Goal: Information Seeking & Learning: Learn about a topic

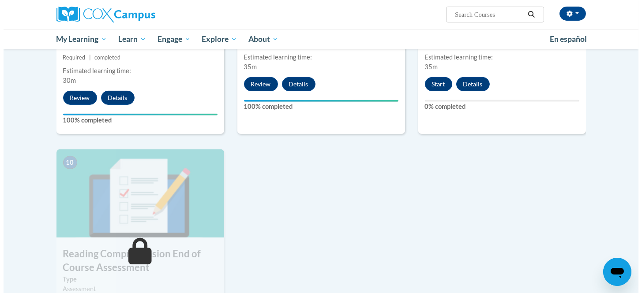
scroll to position [807, 0]
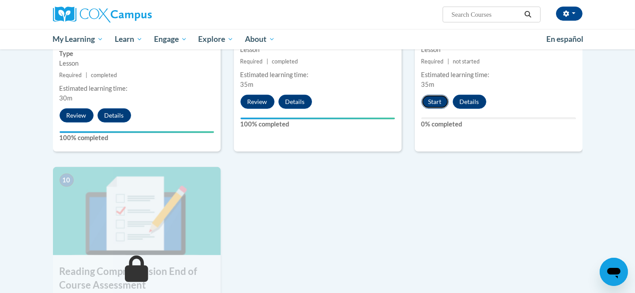
click at [430, 102] on button "Start" at bounding box center [434, 102] width 27 height 14
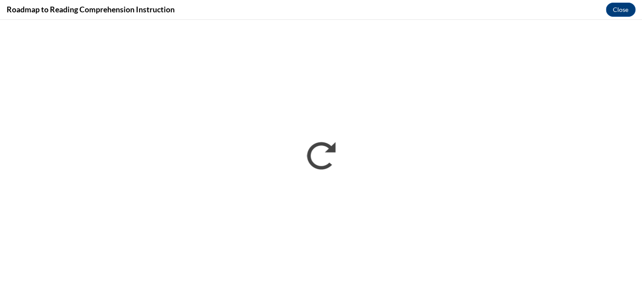
scroll to position [0, 0]
